Goal: Navigation & Orientation: Go to known website

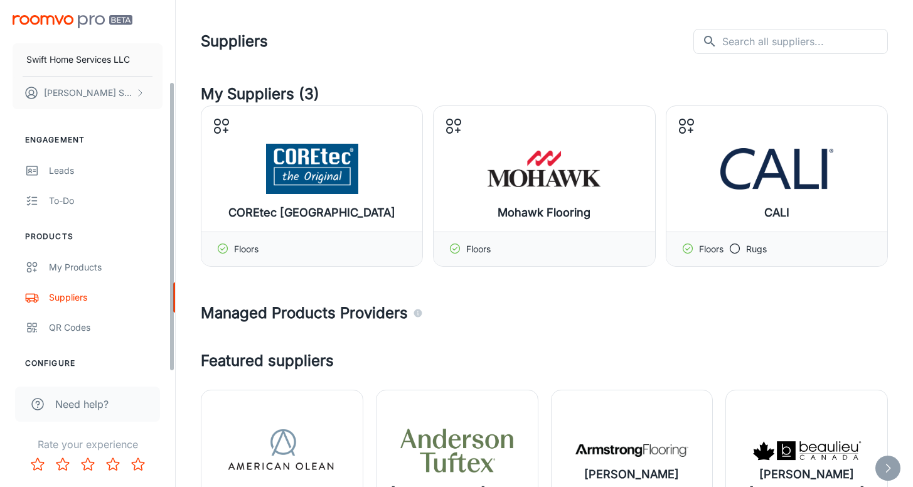
scroll to position [104, 0]
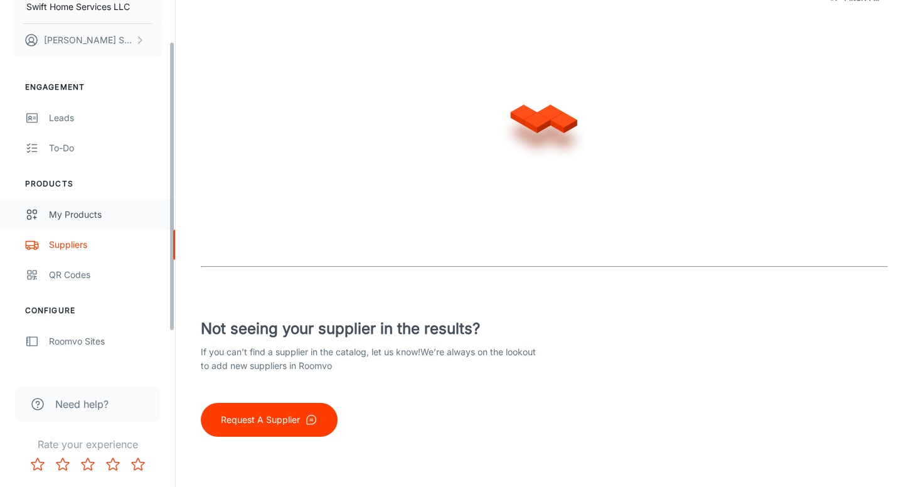
scroll to position [53, 0]
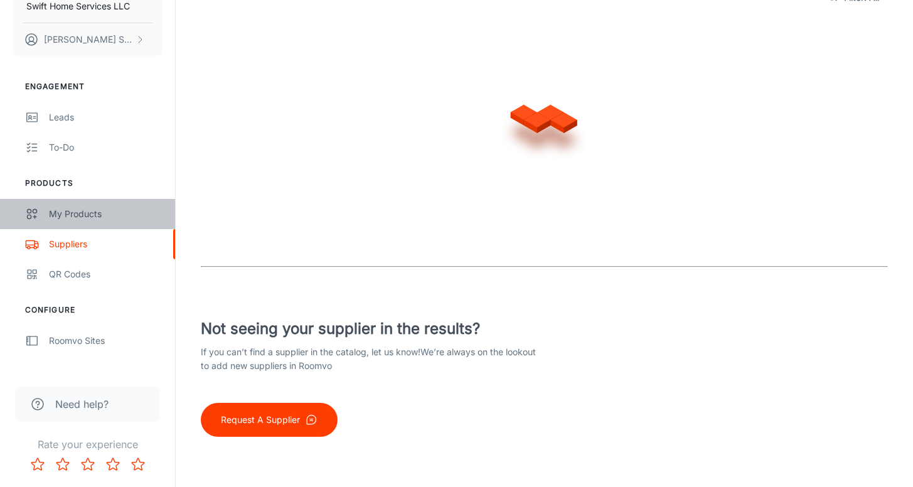
click at [89, 215] on div "My Products" at bounding box center [106, 214] width 114 height 14
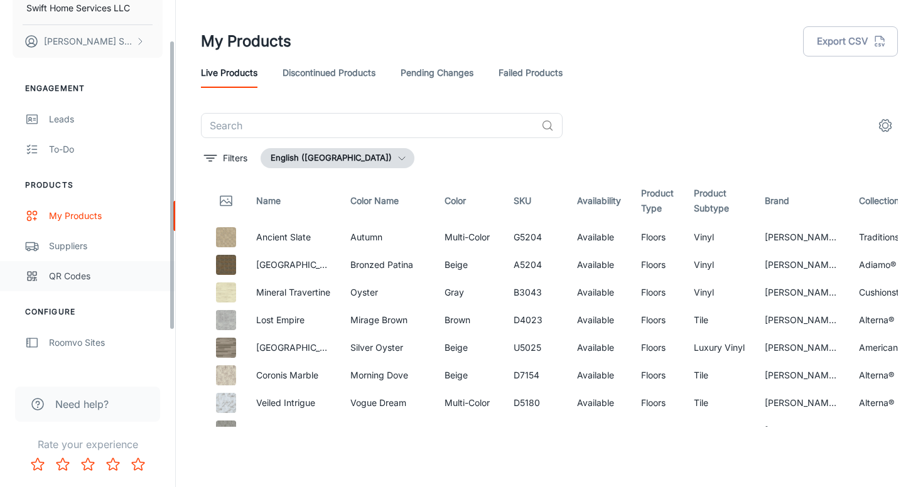
scroll to position [104, 0]
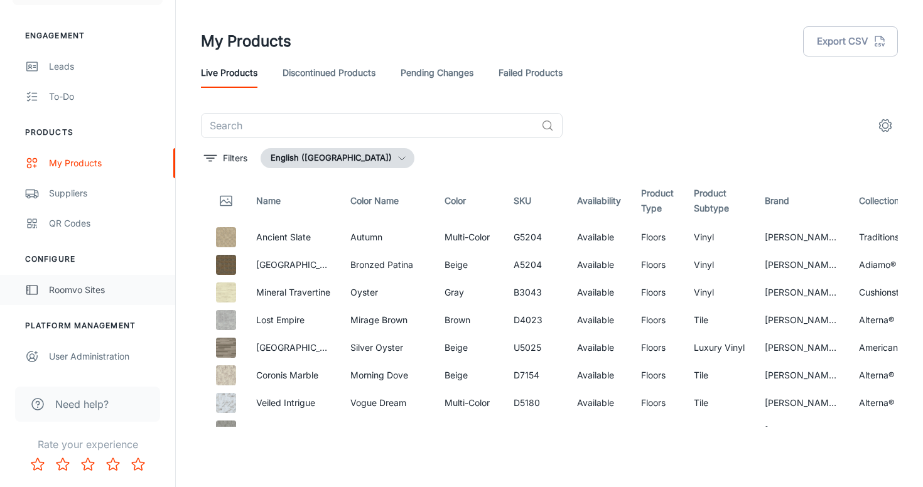
click at [107, 297] on link "Roomvo Sites" at bounding box center [87, 290] width 175 height 30
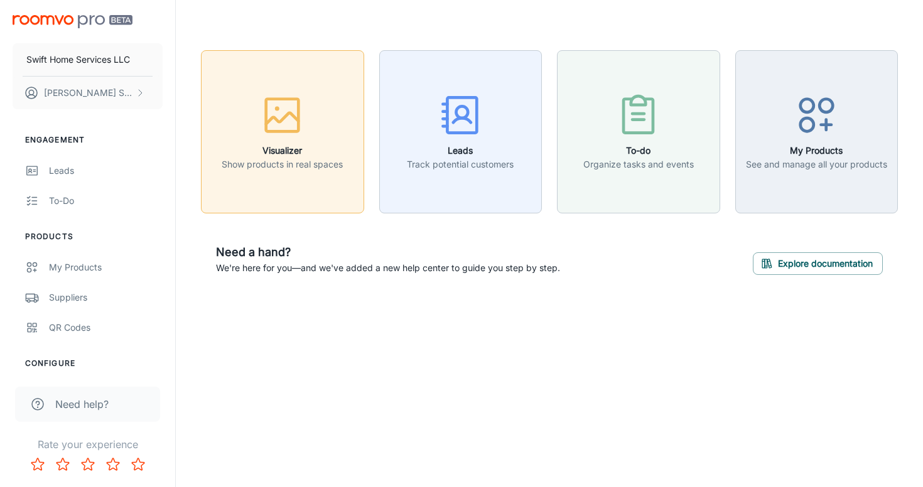
click at [253, 121] on div "button" at bounding box center [282, 118] width 121 height 52
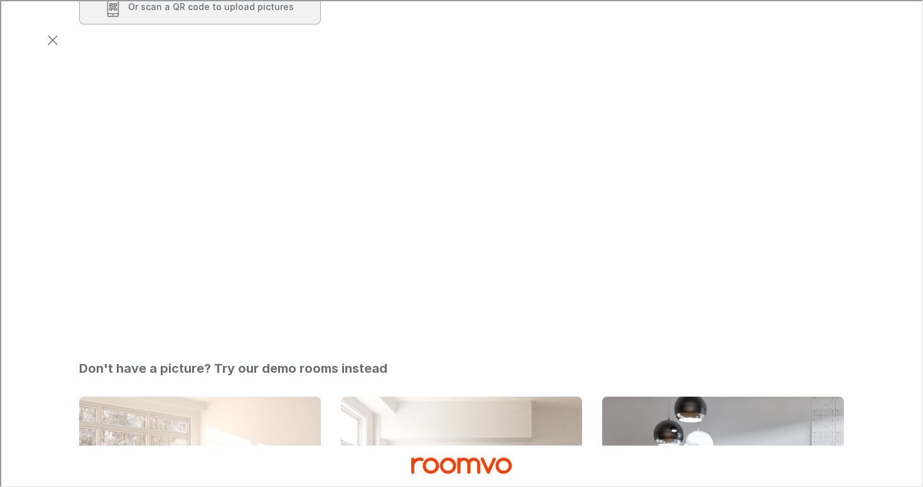
scroll to position [220, 0]
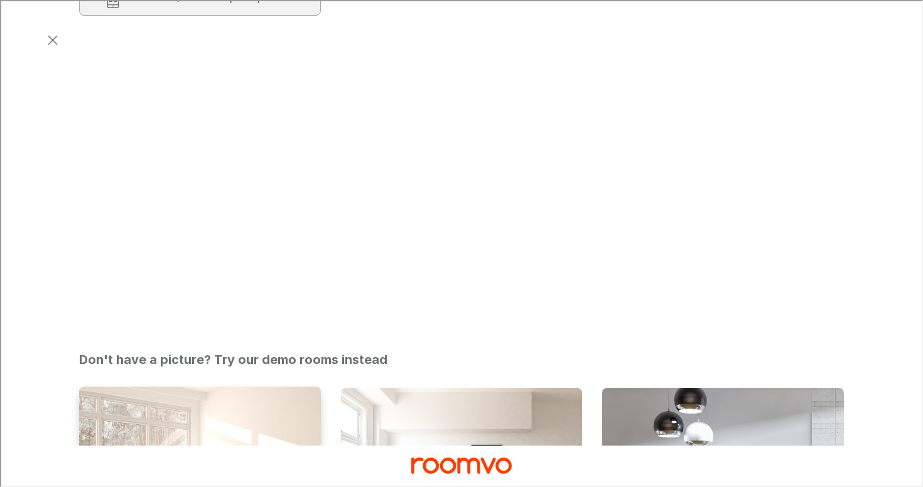
click at [191, 385] on img "Living Room" at bounding box center [200, 477] width 244 height 184
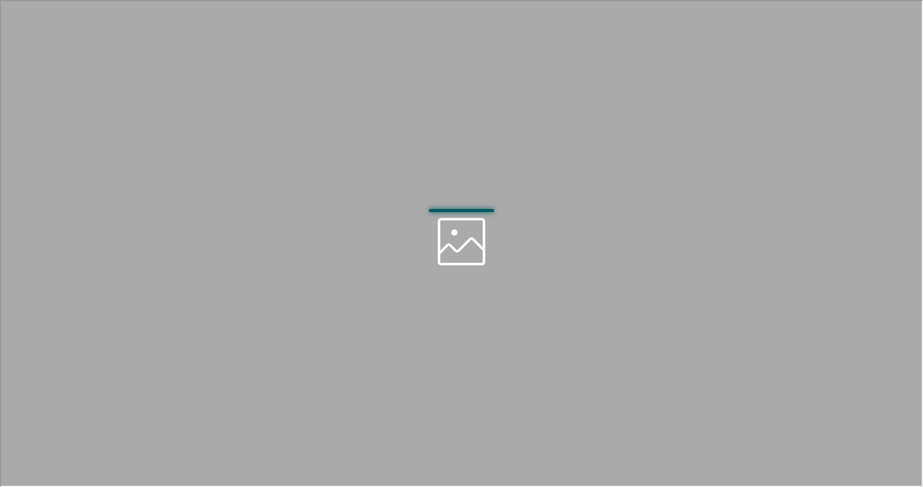
scroll to position [0, 0]
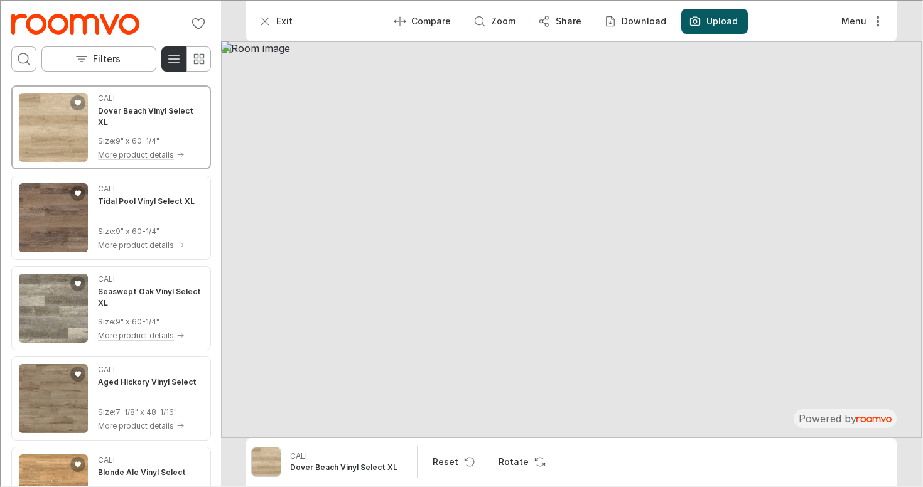
click at [63, 24] on img "Go to Swift Home Services LLC's website." at bounding box center [74, 23] width 128 height 21
